Goal: Find contact information: Find contact information

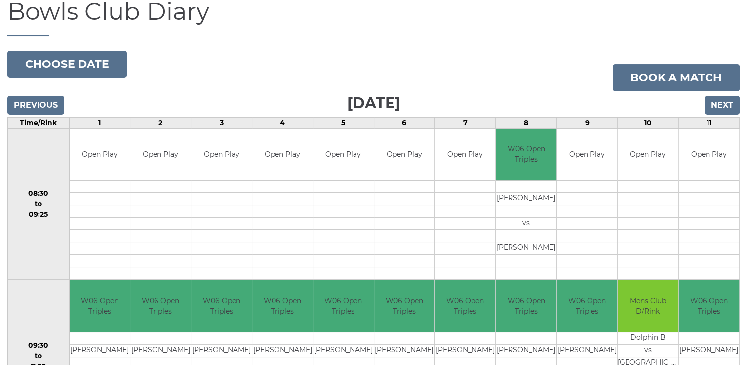
scroll to position [49, 0]
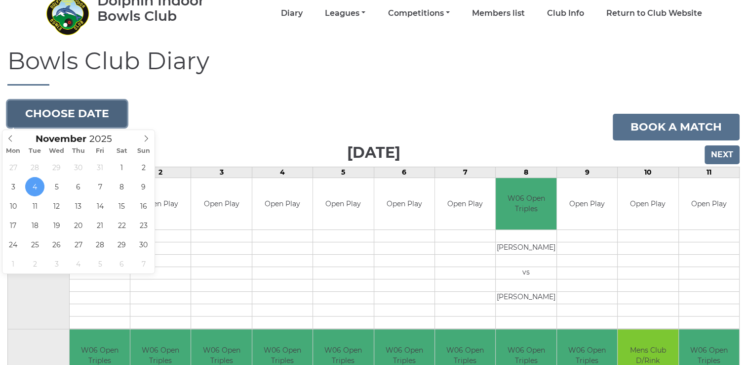
click at [85, 123] on button "Choose date" at bounding box center [67, 113] width 120 height 27
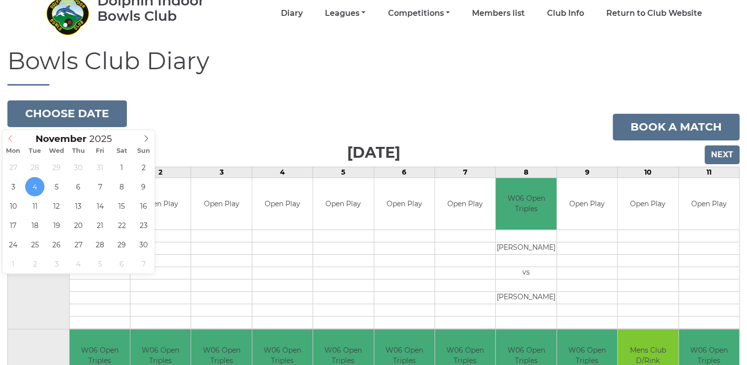
click at [11, 139] on icon at bounding box center [10, 138] width 7 height 7
type input "[DATE]"
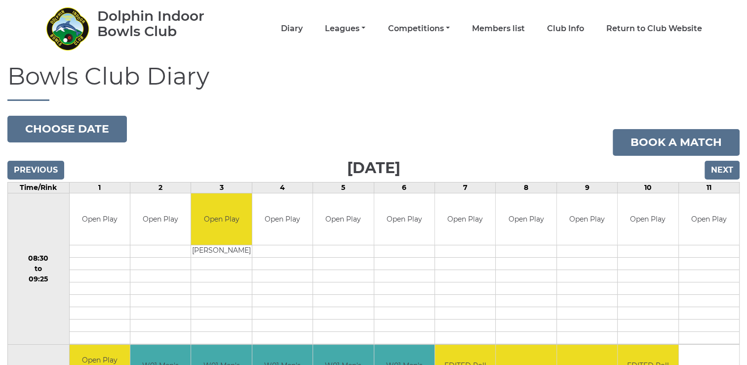
scroll to position [99, 0]
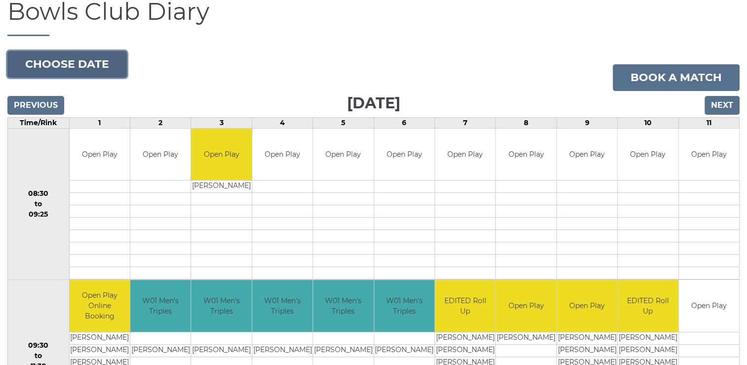
click at [61, 64] on button "Choose date" at bounding box center [67, 64] width 120 height 27
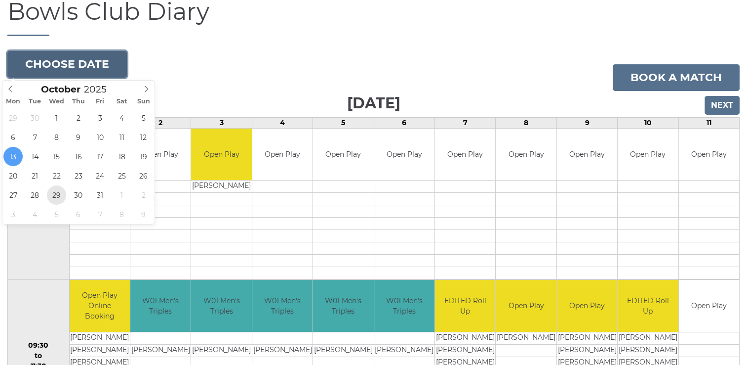
type input "2025-10-29"
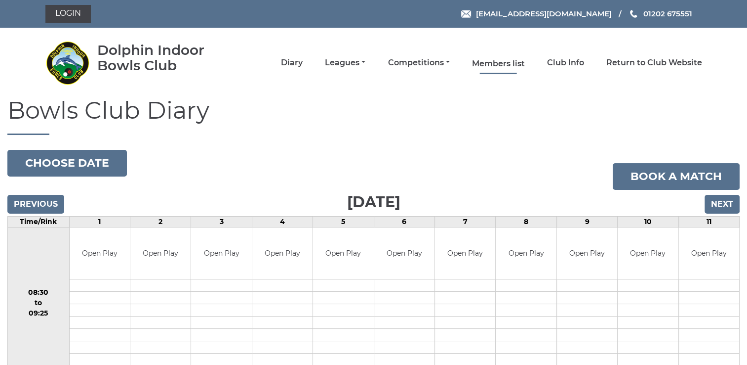
click at [490, 68] on link "Members list" at bounding box center [498, 63] width 53 height 11
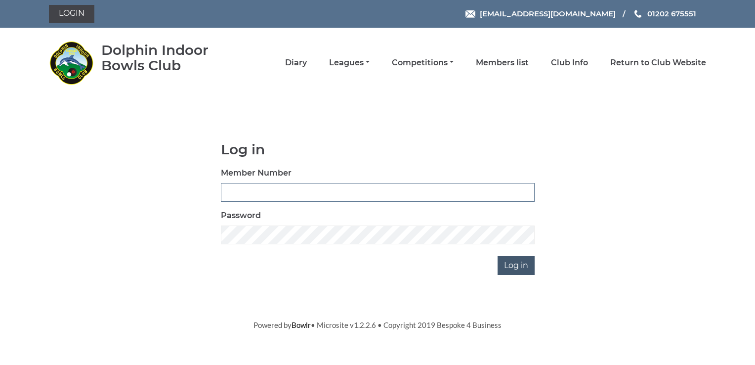
type input "2400"
click at [511, 262] on input "Log in" at bounding box center [515, 265] width 37 height 19
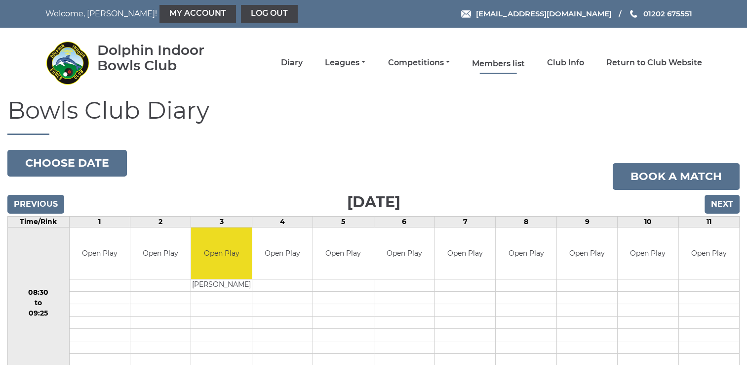
click at [482, 64] on link "Members list" at bounding box center [498, 63] width 53 height 11
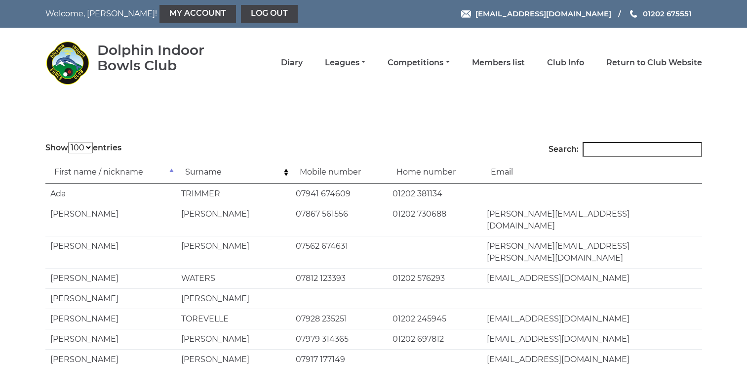
select select "100"
click at [621, 151] on input "Search:" at bounding box center [643, 149] width 120 height 15
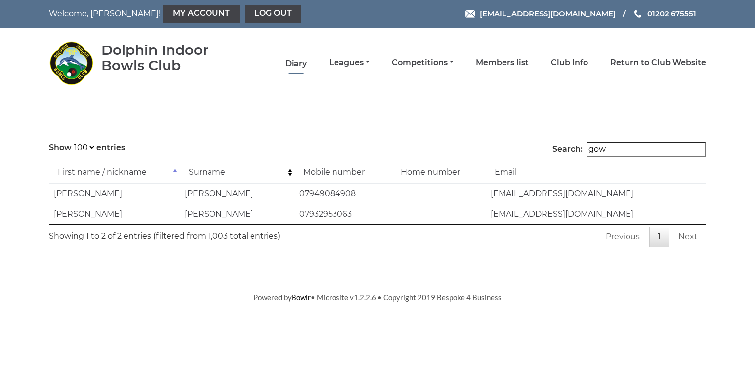
type input "gow"
click at [292, 61] on link "Diary" at bounding box center [296, 63] width 22 height 11
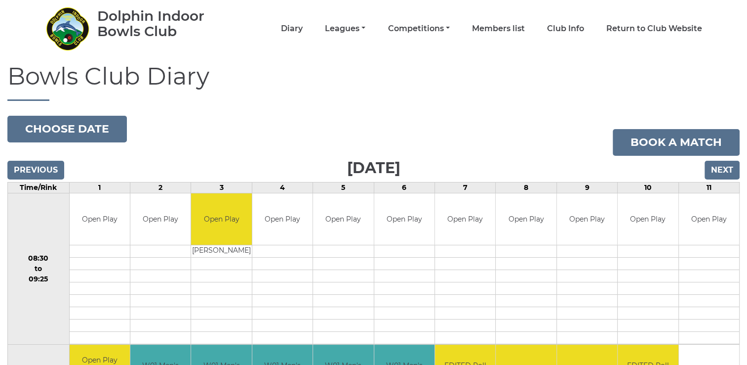
scroll to position [49, 0]
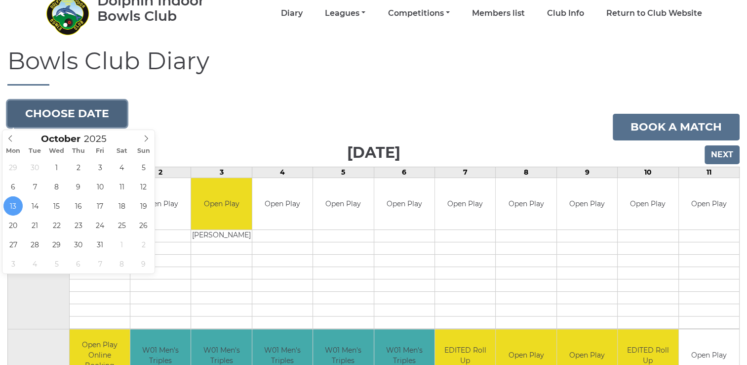
click at [67, 120] on button "Choose date" at bounding box center [67, 113] width 120 height 27
type input "2025-10-29"
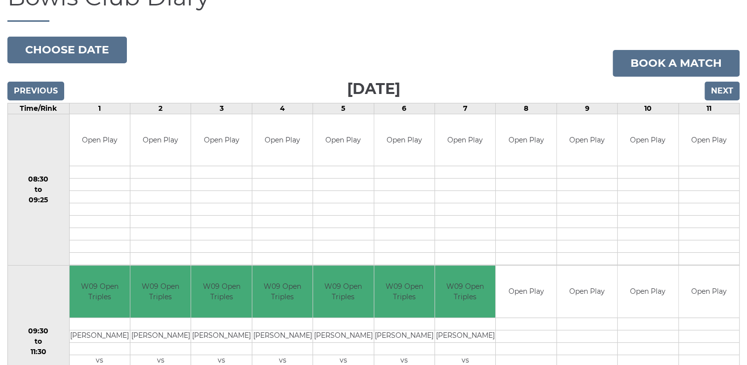
scroll to position [99, 0]
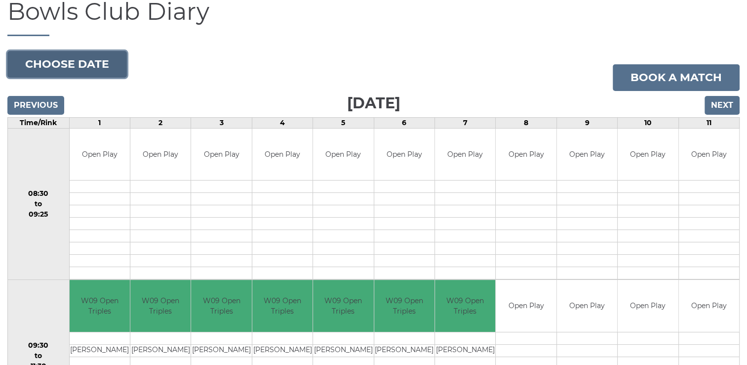
click at [81, 71] on button "Choose date" at bounding box center [67, 64] width 120 height 27
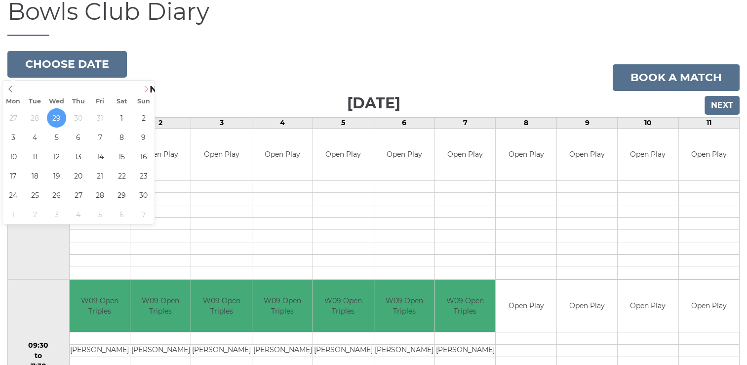
click at [147, 89] on icon at bounding box center [146, 88] width 3 height 6
type input "2025-11-02"
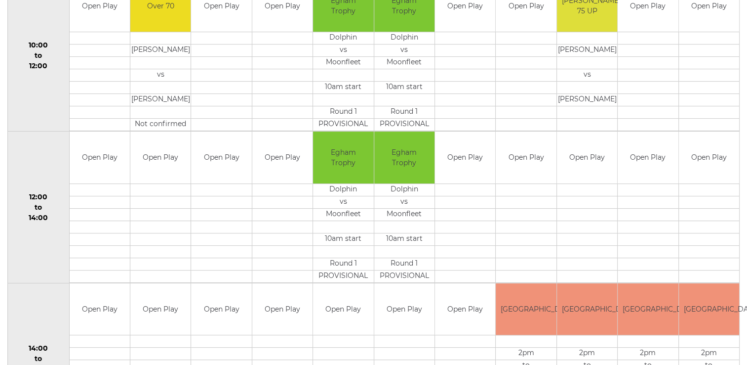
scroll to position [99, 0]
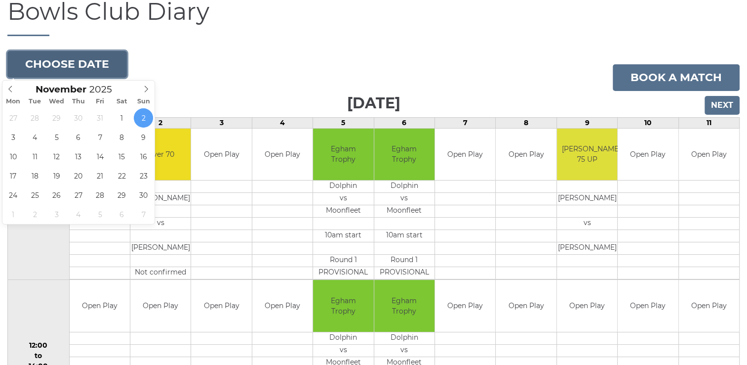
click at [66, 61] on button "Choose date" at bounding box center [67, 64] width 120 height 27
type input "[DATE]"
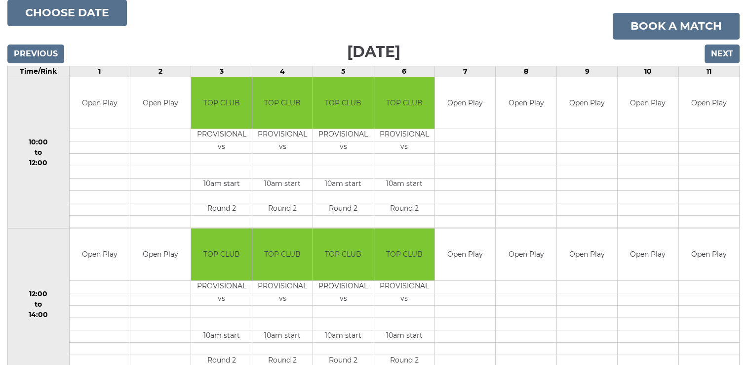
scroll to position [101, 0]
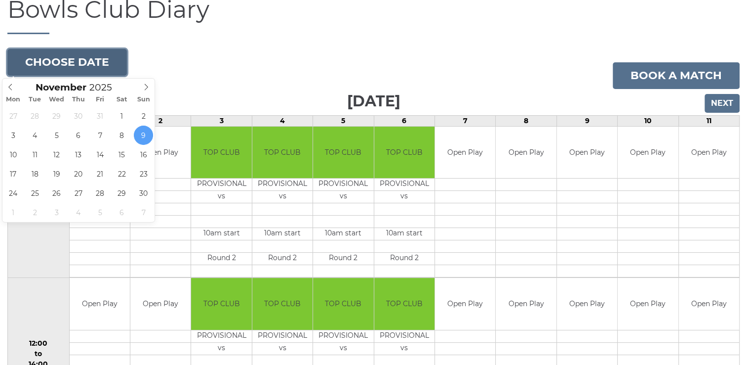
click at [73, 70] on button "Choose date" at bounding box center [67, 62] width 120 height 27
type input "2025-11-16"
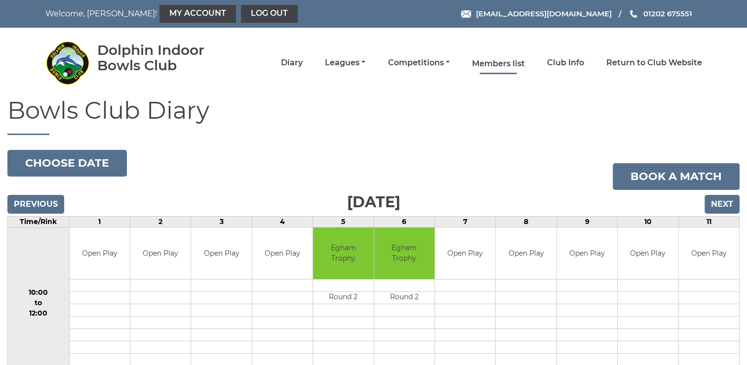
click at [492, 65] on link "Members list" at bounding box center [498, 63] width 53 height 11
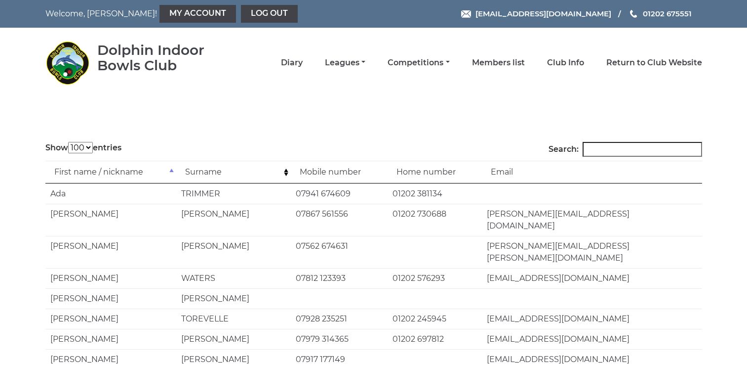
select select "100"
click at [606, 146] on input "Search:" at bounding box center [643, 149] width 120 height 15
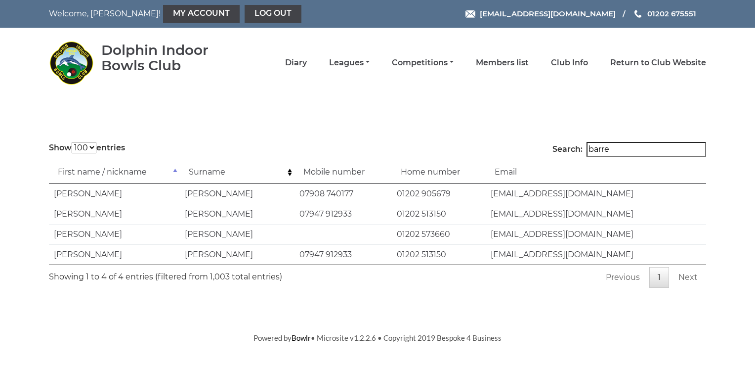
type input "barre"
drag, startPoint x: 491, startPoint y: 212, endPoint x: 602, endPoint y: 213, distance: 111.2
click at [602, 213] on td "sarahbarrett1@supanet.com" at bounding box center [596, 214] width 220 height 20
drag, startPoint x: 602, startPoint y: 213, endPoint x: 545, endPoint y: 215, distance: 56.3
copy td "sarahbarrett1@supanet.com"
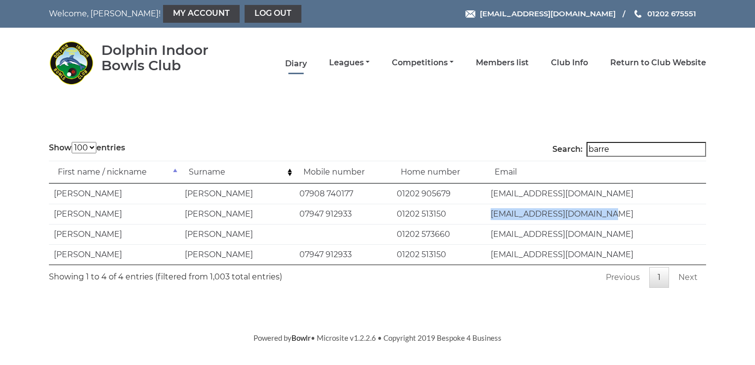
click at [293, 65] on link "Diary" at bounding box center [296, 63] width 22 height 11
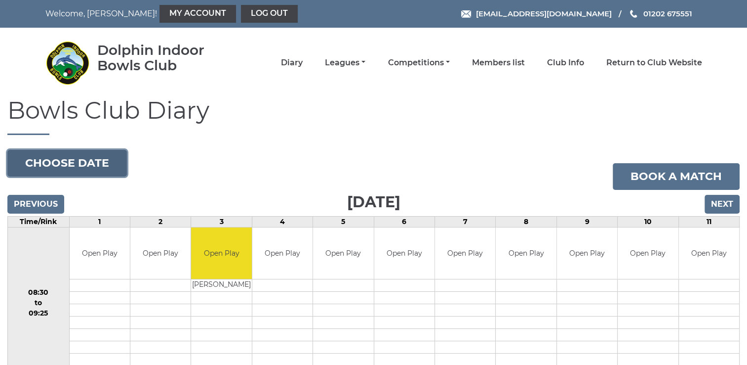
click at [71, 163] on button "Choose date" at bounding box center [67, 163] width 120 height 27
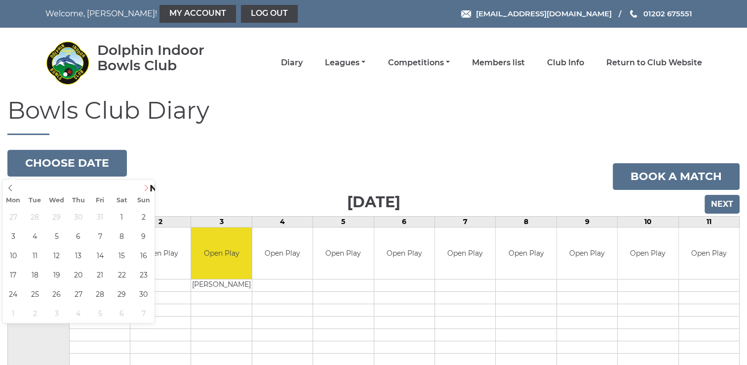
click at [144, 188] on icon at bounding box center [146, 187] width 7 height 7
type input "2025-11-05"
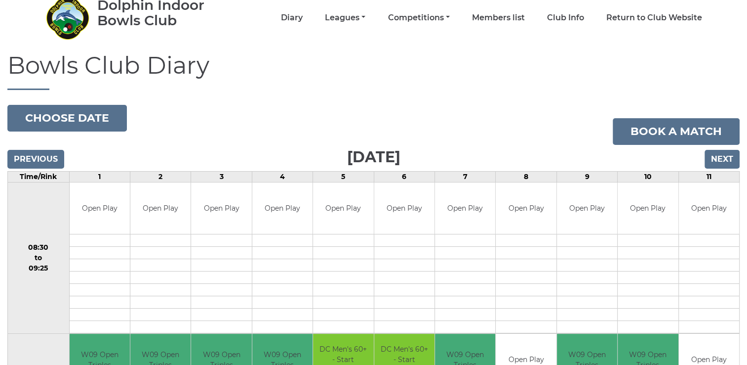
scroll to position [8, 0]
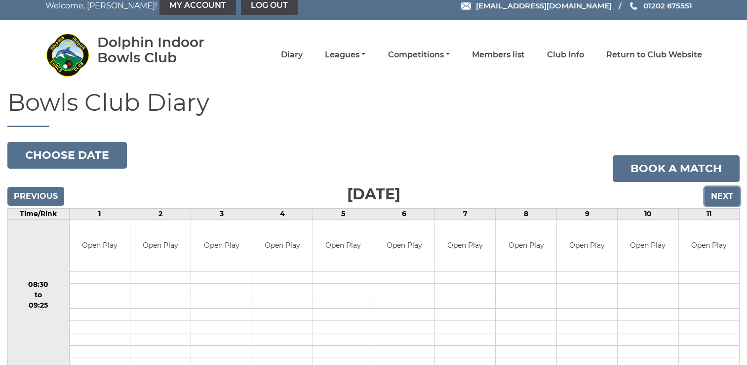
click at [717, 199] on input "Next" at bounding box center [722, 196] width 35 height 19
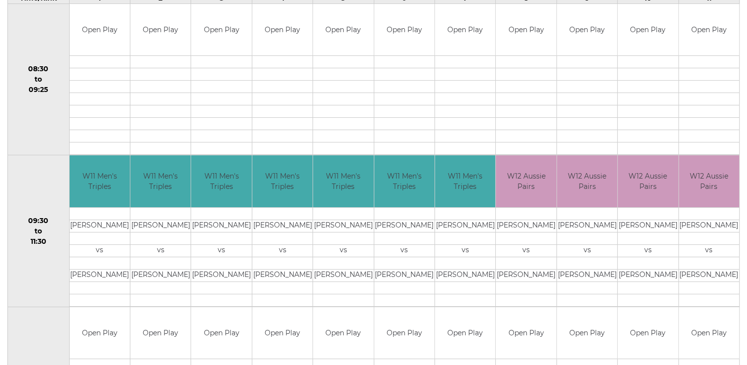
scroll to position [107, 0]
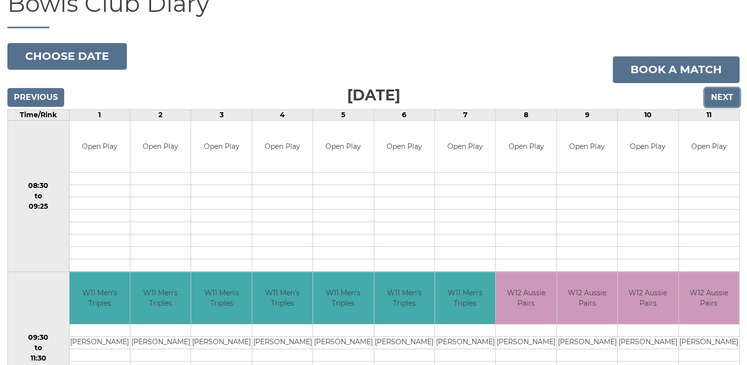
click at [716, 102] on input "Next" at bounding box center [722, 97] width 35 height 19
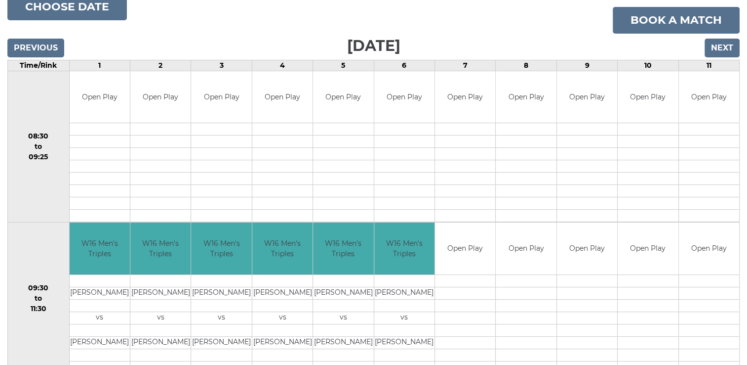
scroll to position [107, 0]
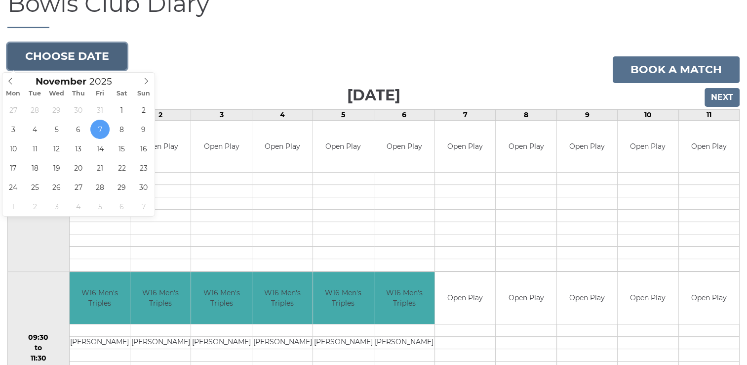
click at [63, 56] on button "Choose date" at bounding box center [67, 56] width 120 height 27
type input "2025-11-19"
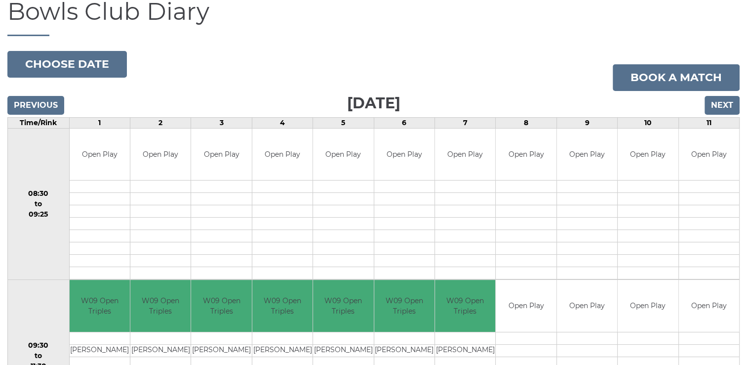
scroll to position [49, 0]
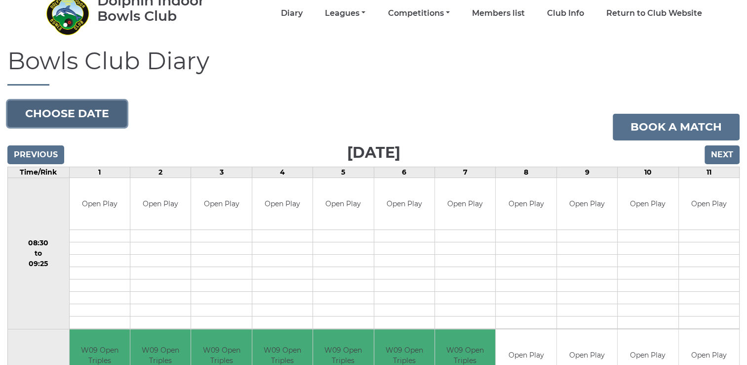
click at [77, 113] on button "Choose date" at bounding box center [67, 113] width 120 height 27
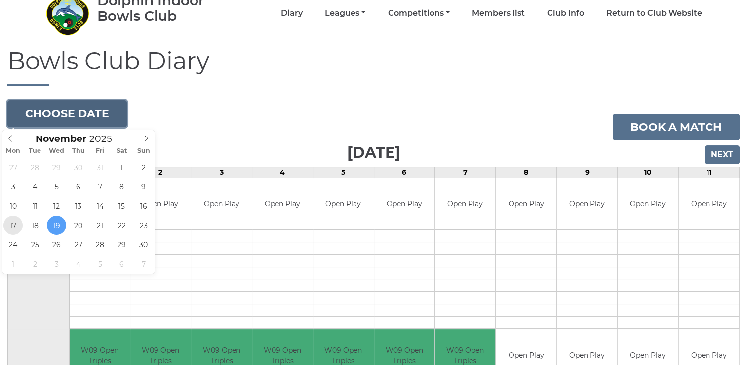
type input "[DATE]"
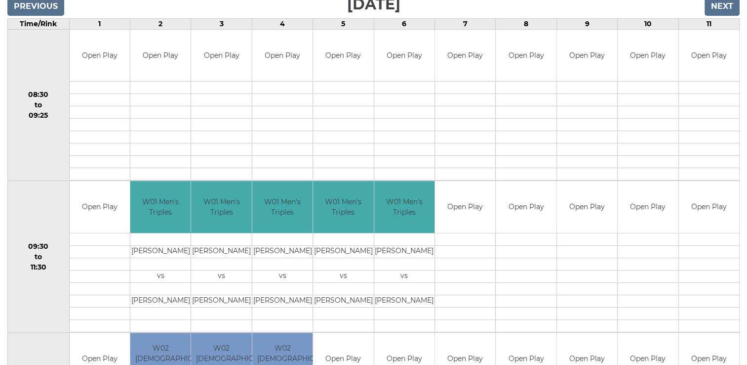
scroll to position [148, 0]
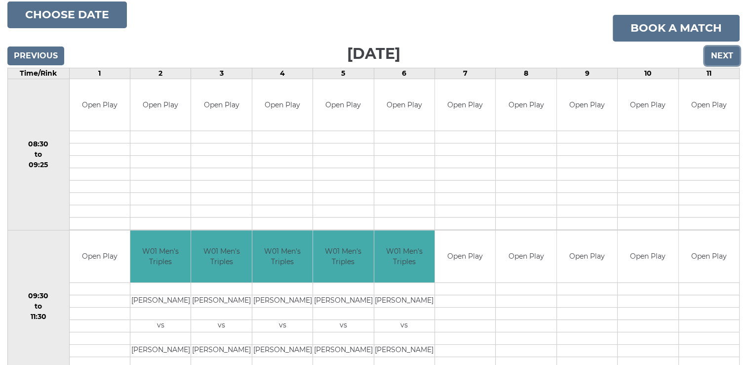
click at [715, 56] on input "Next" at bounding box center [722, 55] width 35 height 19
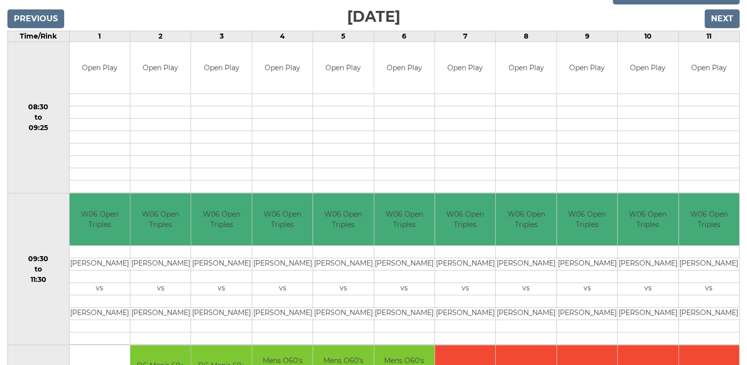
scroll to position [148, 0]
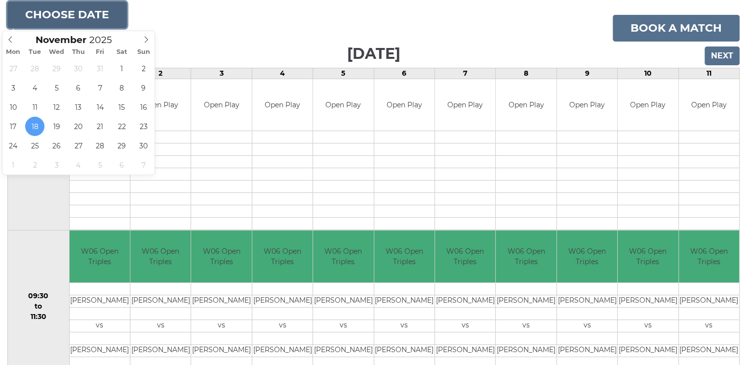
click at [57, 12] on button "Choose date" at bounding box center [67, 14] width 120 height 27
type input "[DATE]"
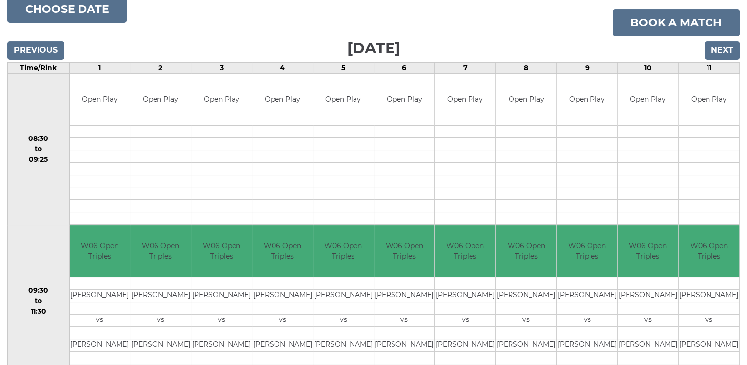
scroll to position [99, 0]
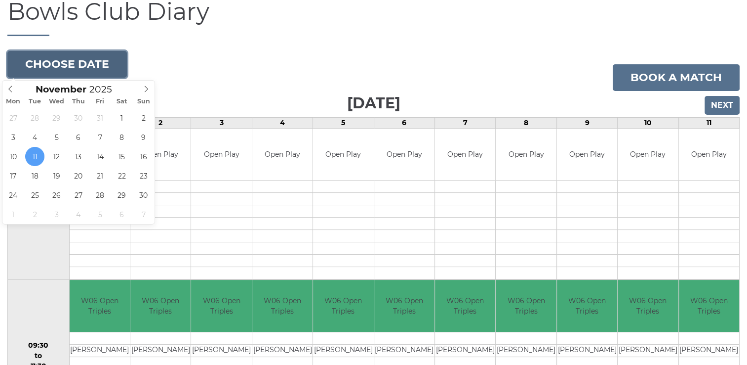
click at [59, 70] on button "Choose date" at bounding box center [67, 64] width 120 height 27
type input "2025-11-04"
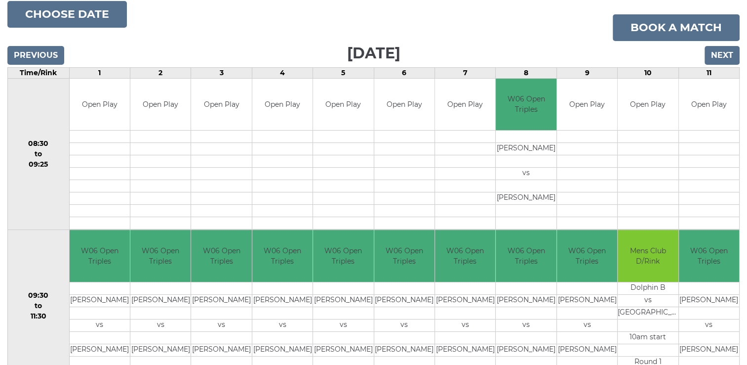
scroll to position [198, 0]
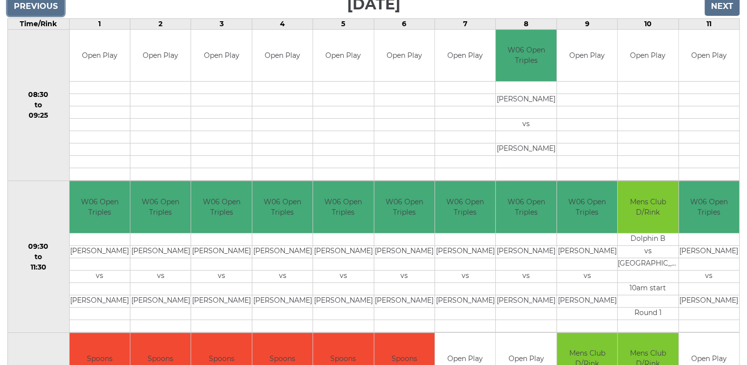
click at [39, 7] on input "Previous" at bounding box center [35, 6] width 57 height 19
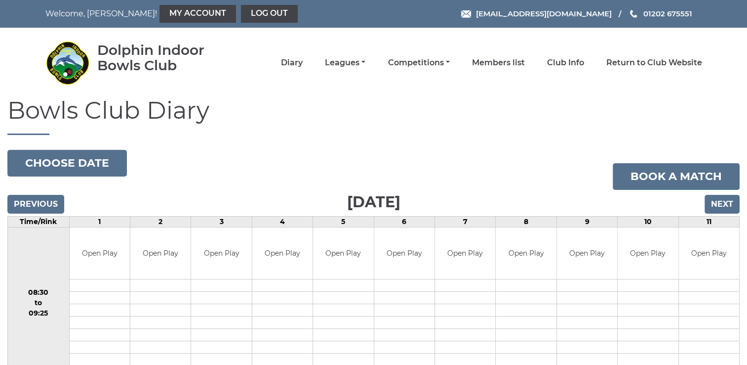
click at [39, 7] on div "Welcome, Graeme! My Account Log out" at bounding box center [178, 14] width 280 height 18
click at [25, 205] on input "Previous" at bounding box center [35, 204] width 57 height 19
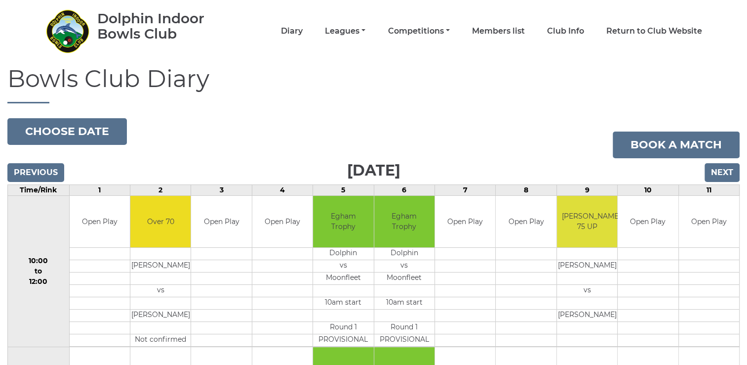
scroll to position [49, 0]
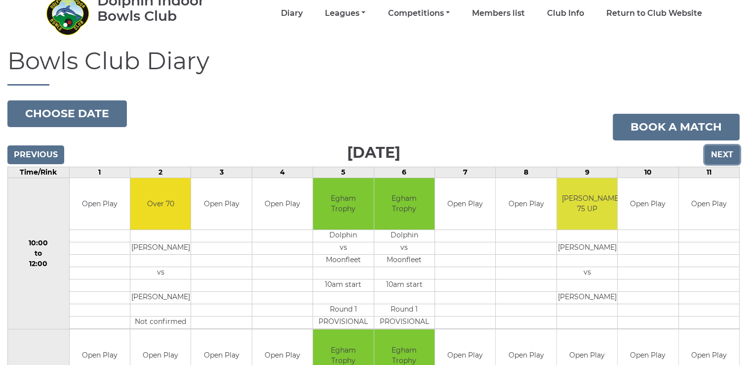
click at [727, 154] on input "Next" at bounding box center [722, 154] width 35 height 19
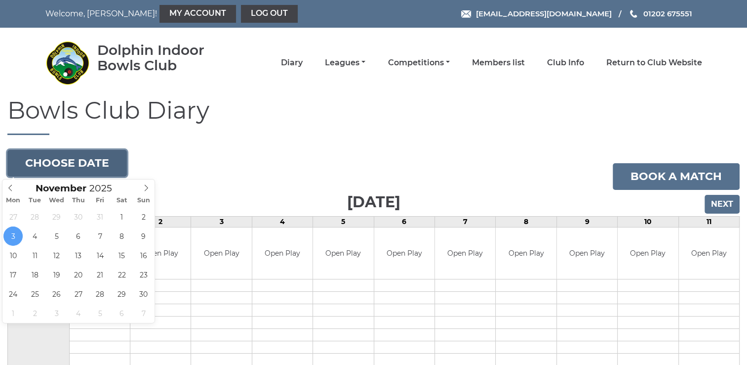
click at [85, 168] on button "Choose date" at bounding box center [67, 163] width 120 height 27
type input "[DATE]"
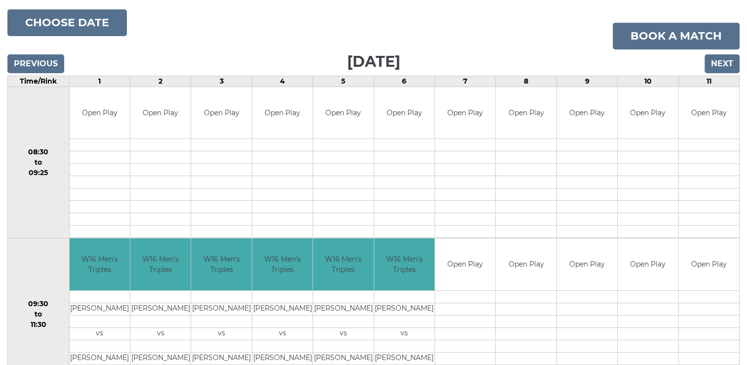
scroll to position [99, 0]
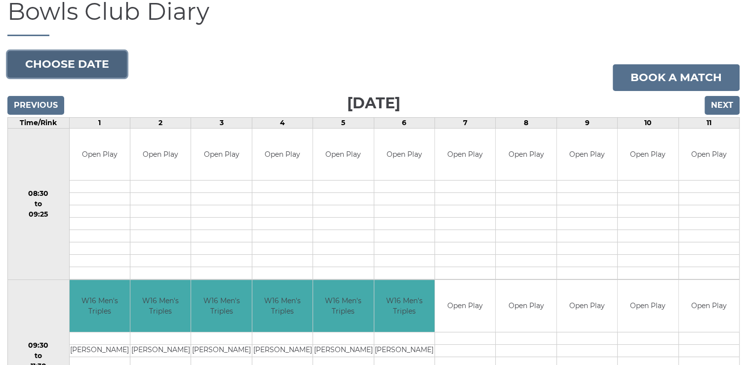
click at [49, 68] on button "Choose date" at bounding box center [67, 64] width 120 height 27
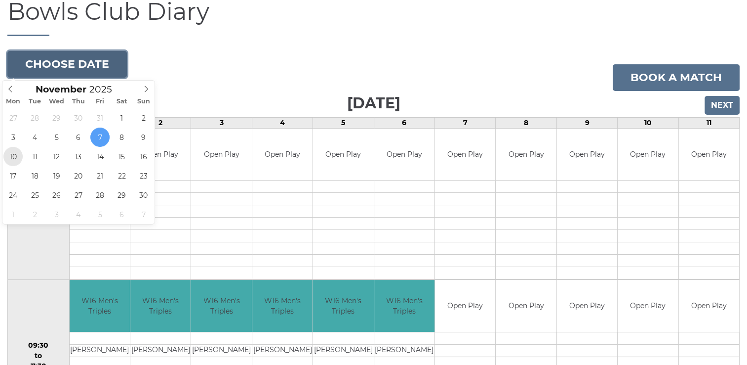
type input "[DATE]"
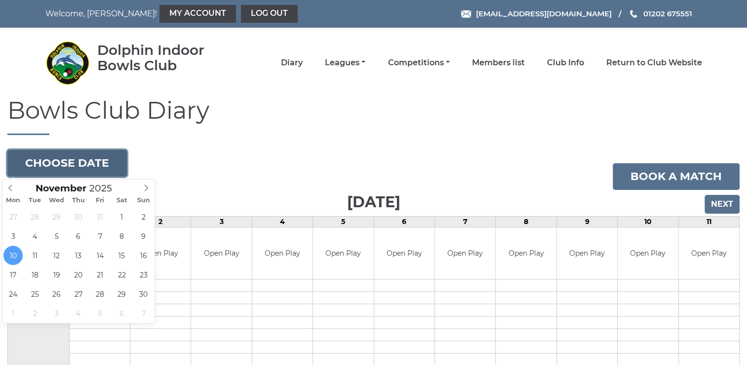
click at [63, 165] on button "Choose date" at bounding box center [67, 163] width 120 height 27
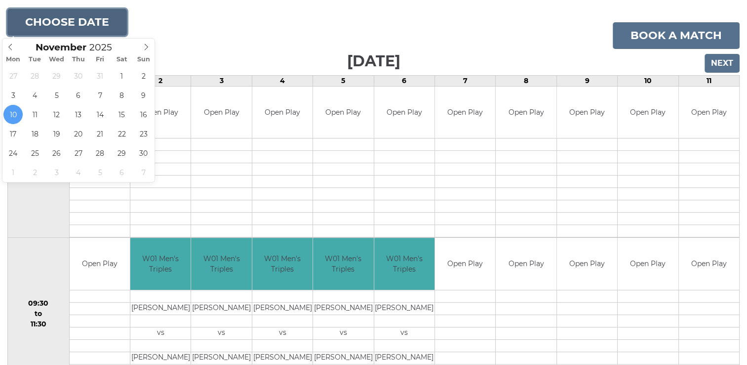
scroll to position [99, 0]
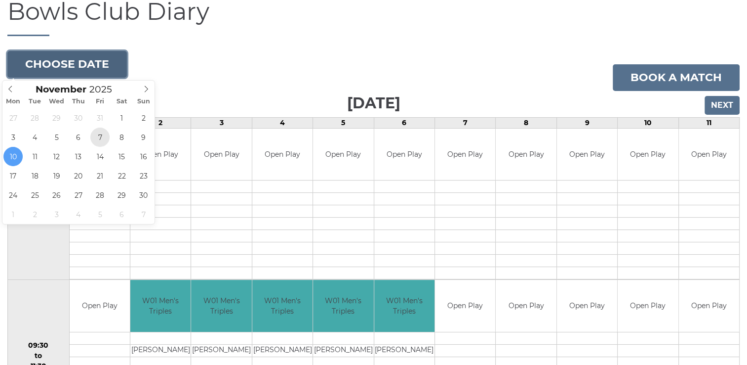
type input "[DATE]"
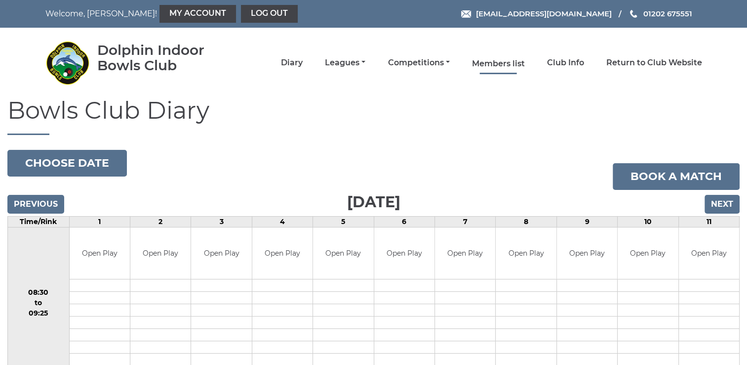
click at [503, 65] on link "Members list" at bounding box center [498, 63] width 53 height 11
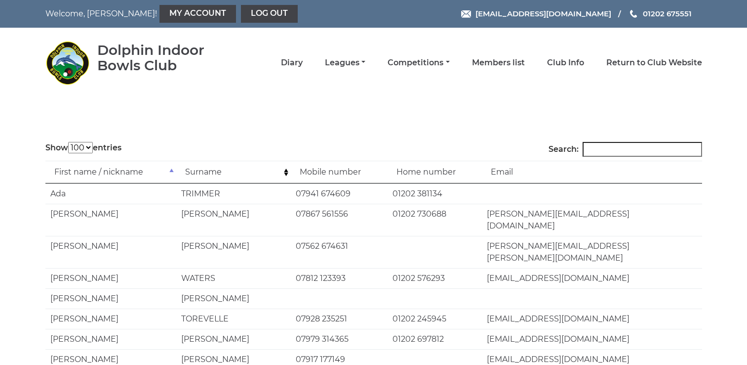
select select "100"
click at [605, 151] on input "Search:" at bounding box center [643, 149] width 120 height 15
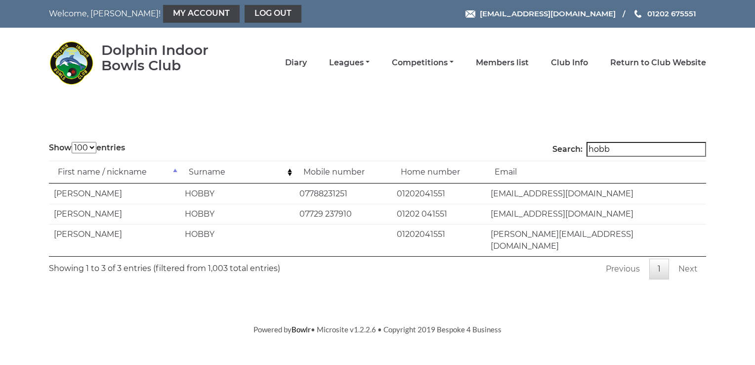
type input "hobb"
drag, startPoint x: 492, startPoint y: 193, endPoint x: 610, endPoint y: 195, distance: 118.6
click at [610, 195] on td "antonyhobby@btinternet.com" at bounding box center [596, 193] width 220 height 20
copy td "antonyhobby@btinternet.com"
click at [300, 60] on link "Diary" at bounding box center [296, 63] width 22 height 11
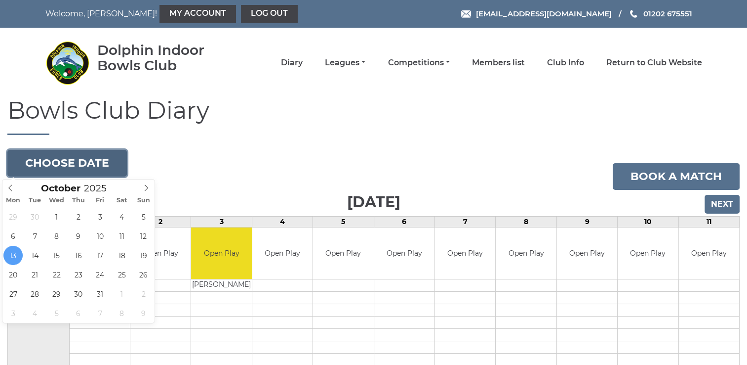
click at [78, 164] on button "Choose date" at bounding box center [67, 163] width 120 height 27
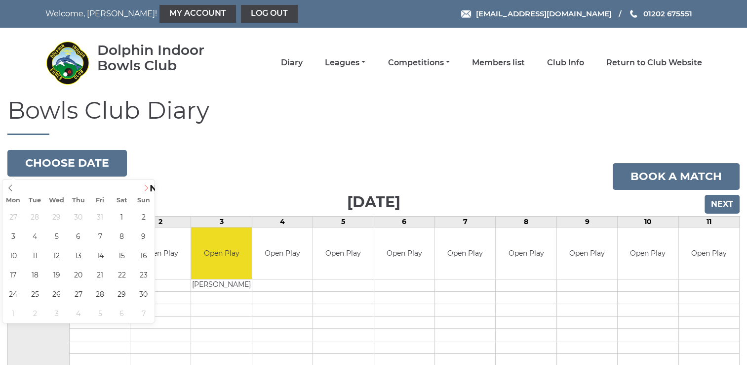
click at [143, 187] on icon at bounding box center [146, 187] width 7 height 7
type input "2025-11-09"
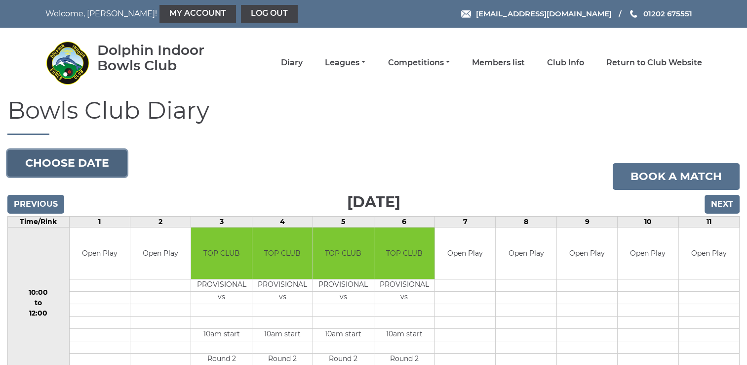
click at [101, 161] on button "Choose date" at bounding box center [67, 163] width 120 height 27
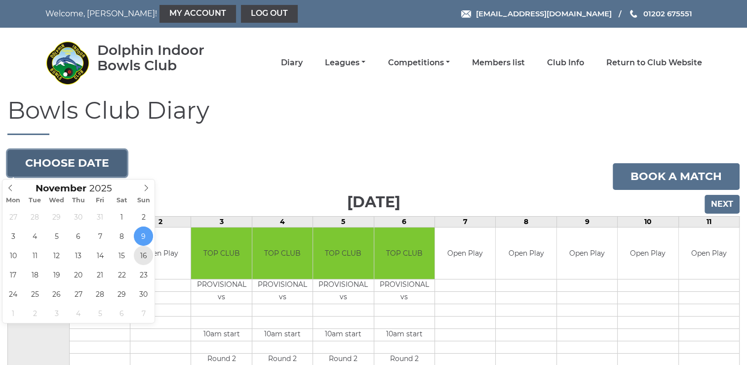
type input "2025-11-16"
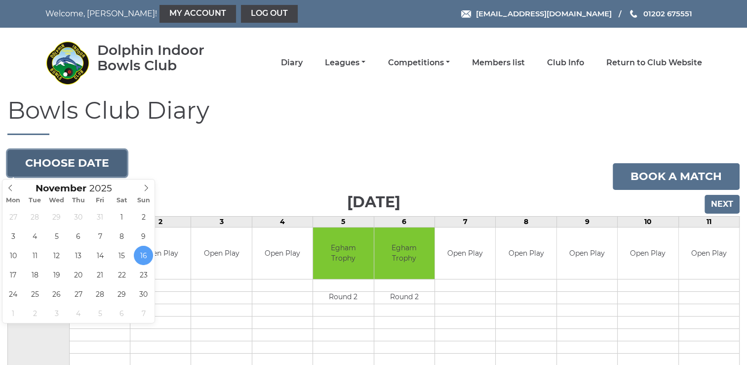
click at [78, 167] on button "Choose date" at bounding box center [67, 163] width 120 height 27
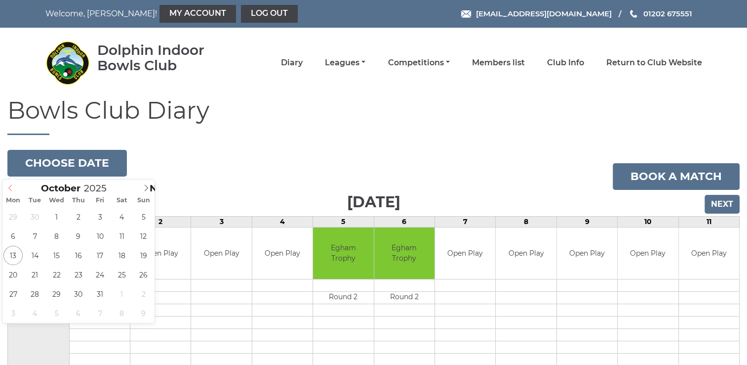
click at [13, 189] on icon at bounding box center [10, 187] width 7 height 7
type input "2025-10-29"
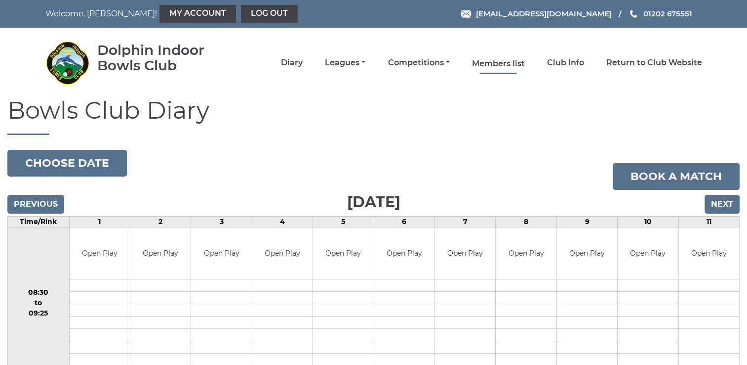
click at [502, 65] on link "Members list" at bounding box center [498, 63] width 53 height 11
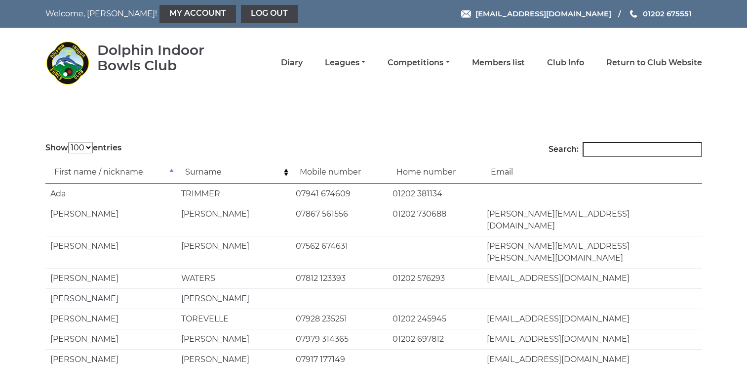
select select "100"
click at [606, 147] on input "Search:" at bounding box center [643, 149] width 120 height 15
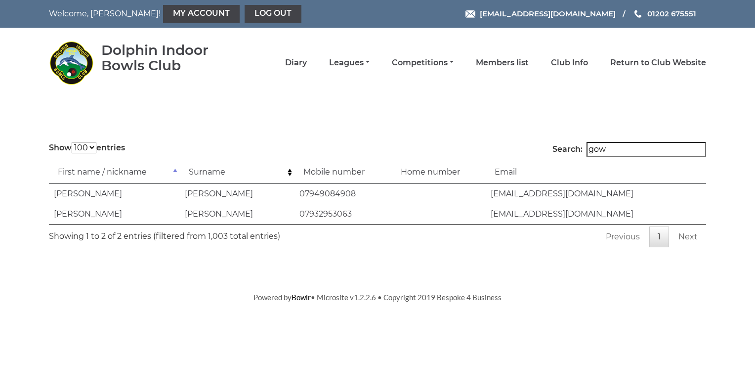
type input "gow"
drag, startPoint x: 492, startPoint y: 193, endPoint x: 591, endPoint y: 198, distance: 99.4
click at [591, 198] on td "[EMAIL_ADDRESS][DOMAIN_NAME]" at bounding box center [596, 193] width 220 height 20
drag, startPoint x: 591, startPoint y: 198, endPoint x: 571, endPoint y: 194, distance: 20.6
copy td "[EMAIL_ADDRESS][DOMAIN_NAME]"
